Goal: Find specific page/section: Find specific page/section

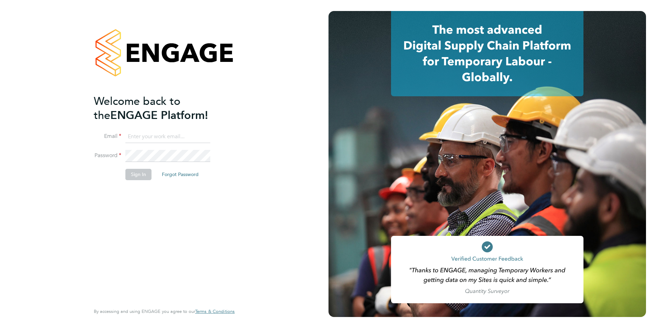
type input "[PERSON_NAME][EMAIL_ADDRESS][DOMAIN_NAME]"
click at [138, 178] on button "Sign In" at bounding box center [138, 174] width 26 height 11
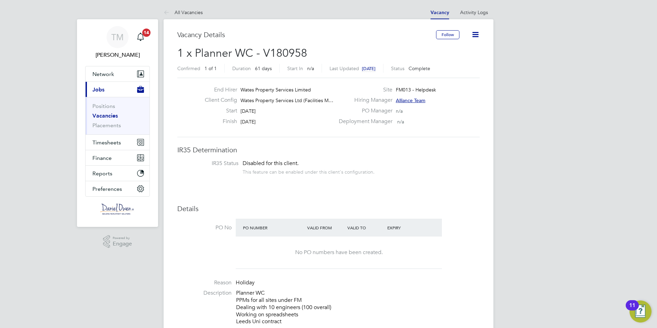
click at [476, 36] on icon at bounding box center [475, 34] width 9 height 9
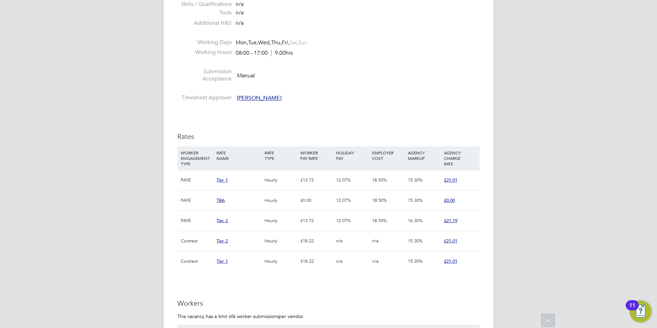
scroll to position [550, 0]
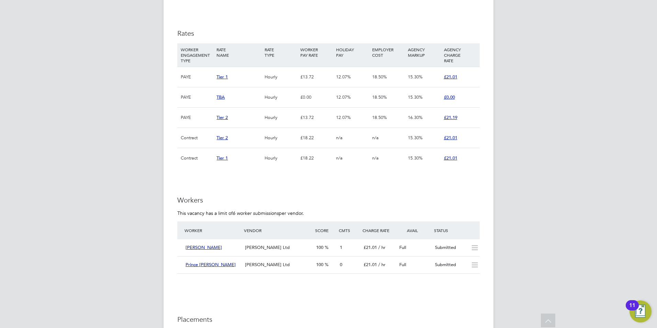
click at [221, 75] on span "Tier 1" at bounding box center [222, 77] width 11 height 6
click at [556, 179] on div "TM Tom Meachin Notifications 14 Applications: Network Team Members Businesses S…" at bounding box center [328, 7] width 657 height 1114
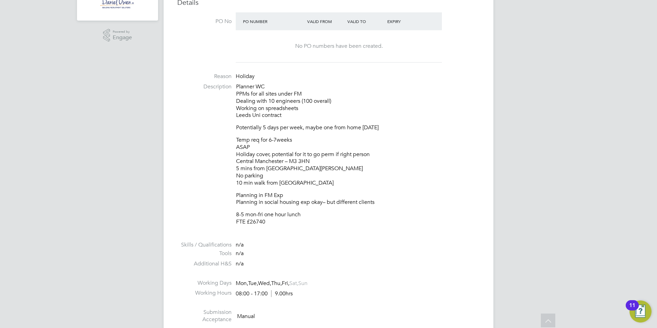
scroll to position [241, 0]
